Goal: Consume media (video, audio)

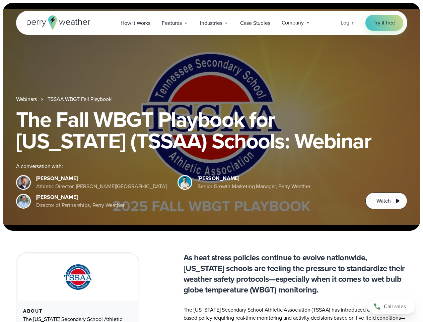
click at [211, 161] on div "The Fall WBGT Playbook for [US_STATE] (TSSAA) Schools: Webinar A conversation w…" at bounding box center [211, 159] width 391 height 100
click at [211, 23] on span "Industries" at bounding box center [211, 23] width 22 height 8
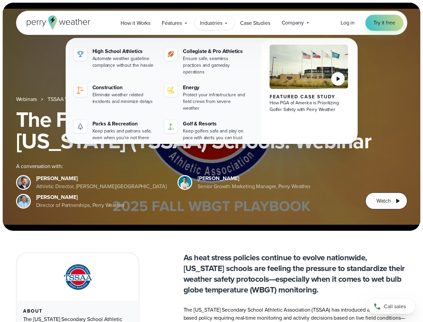
click at [211, 117] on h1 "The Fall WBGT Playbook for [US_STATE] (TSSAA) Schools: Webinar" at bounding box center [211, 130] width 391 height 43
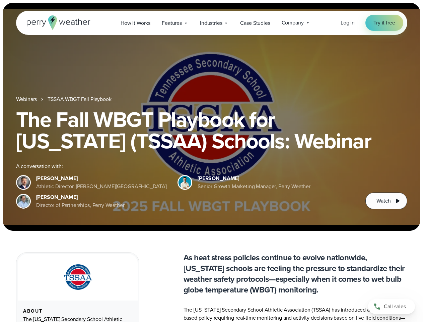
click at [80, 99] on link "TSSAA WBGT Fall Playbook" at bounding box center [80, 99] width 64 height 8
click at [386, 201] on span "Watch" at bounding box center [383, 201] width 14 height 8
